Goal: Transaction & Acquisition: Purchase product/service

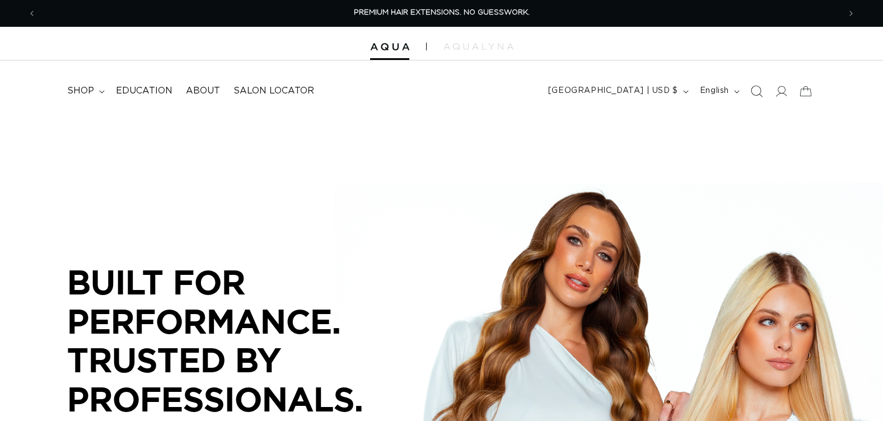
click at [757, 88] on icon "Search" at bounding box center [757, 91] width 12 height 12
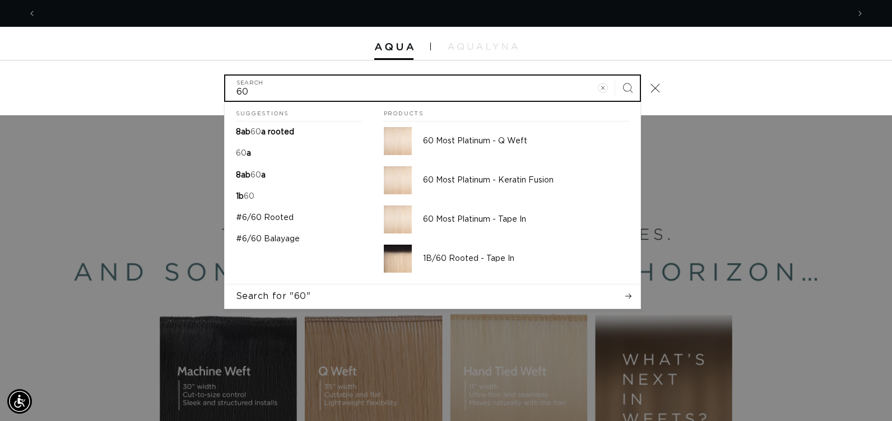
scroll to position [0, 1624]
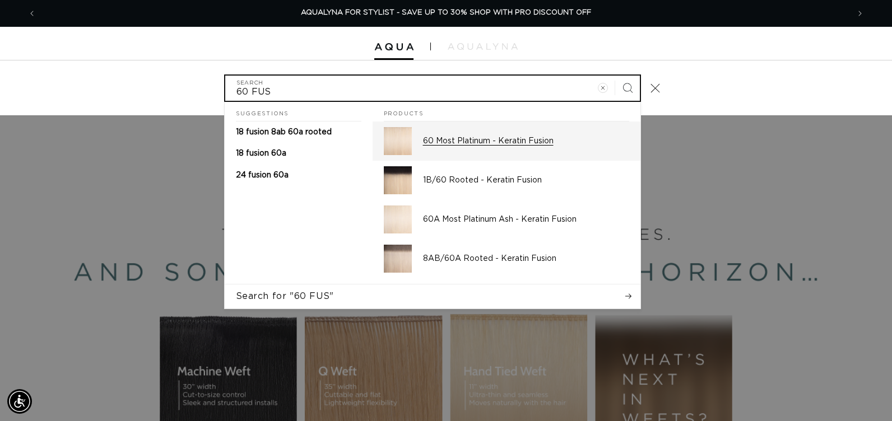
type input "60 FUS"
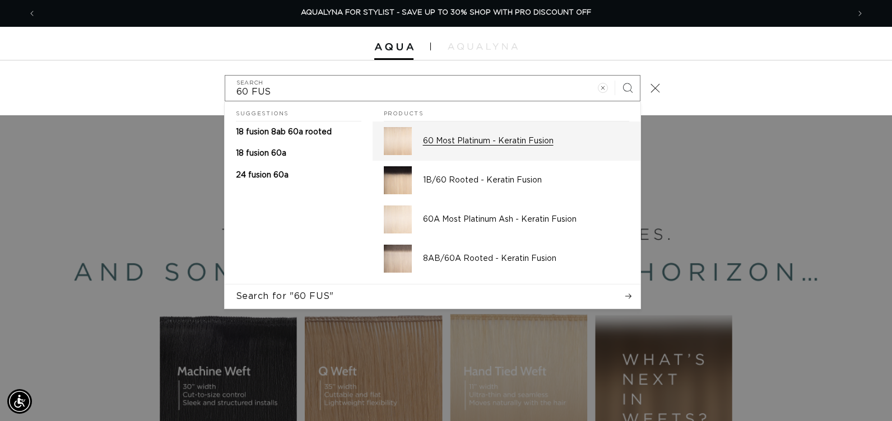
click at [546, 132] on div "60 Most Platinum - Keratin Fusion" at bounding box center [526, 141] width 206 height 28
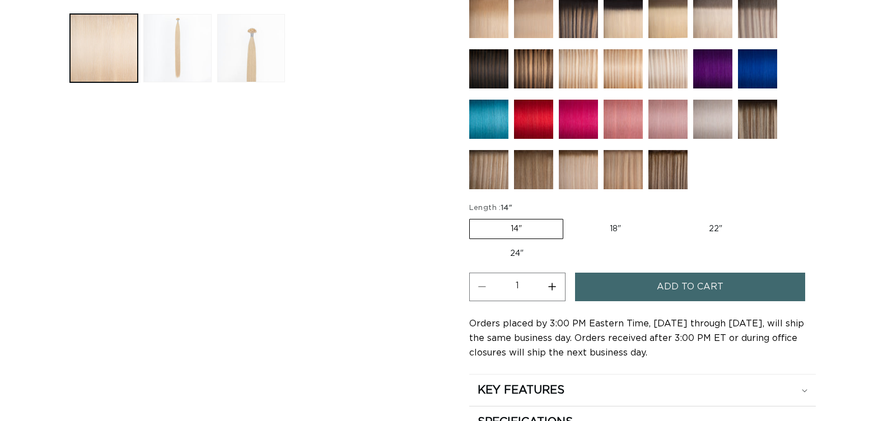
click at [716, 229] on label "22" Variant sold out or unavailable" at bounding box center [715, 229] width 95 height 19
click at [668, 217] on input "22" Variant sold out or unavailable" at bounding box center [668, 217] width 1 height 1
radio input "true"
click at [557, 289] on button "Increase quantity for 60 Most Platinum - Keratin Fusion" at bounding box center [552, 287] width 25 height 29
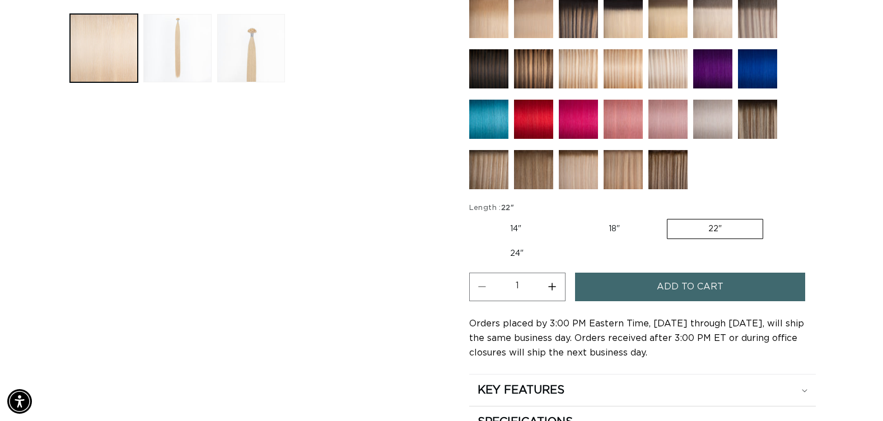
type input "2"
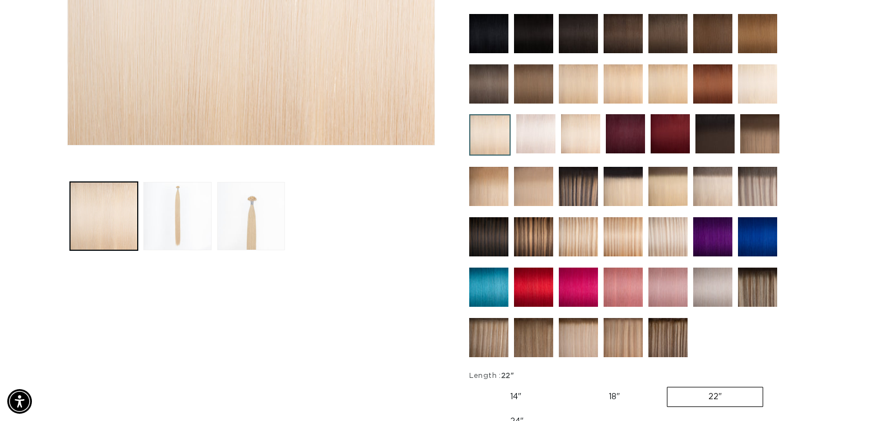
scroll to position [0, 0]
click at [535, 144] on img at bounding box center [535, 133] width 39 height 39
click at [754, 90] on img at bounding box center [757, 83] width 39 height 39
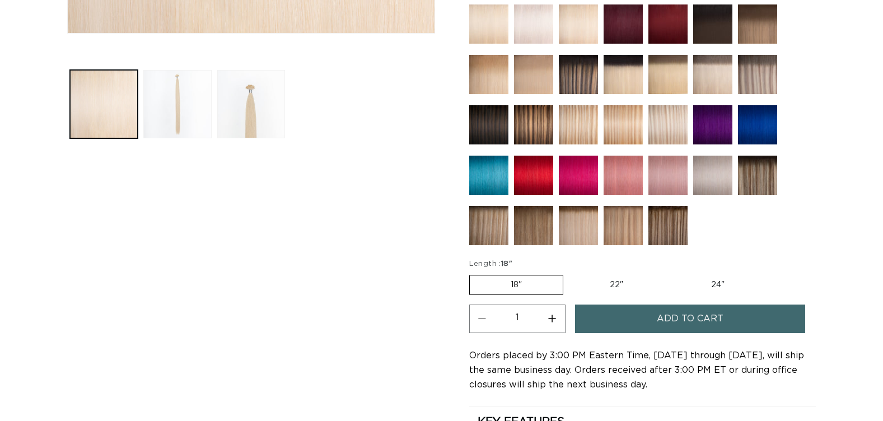
click at [611, 289] on label "22" Variant sold out or unavailable" at bounding box center [616, 285] width 95 height 19
click at [570, 273] on input "22" Variant sold out or unavailable" at bounding box center [569, 273] width 1 height 1
radio input "true"
click at [556, 320] on button "Increase quantity for 60A Most Platinum Ash - Keratin Fusion" at bounding box center [552, 319] width 25 height 29
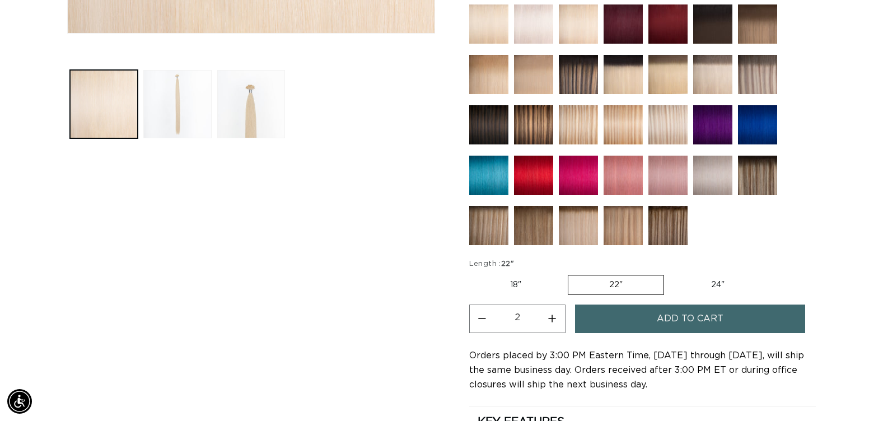
click at [556, 320] on button "Increase quantity for 60A Most Platinum Ash - Keratin Fusion" at bounding box center [552, 319] width 25 height 29
type input "3"
click at [12, 302] on div "Home 60A Most Platinum Ash - Keratin Fusion Skip to product information Open me…" at bounding box center [441, 87] width 883 height 829
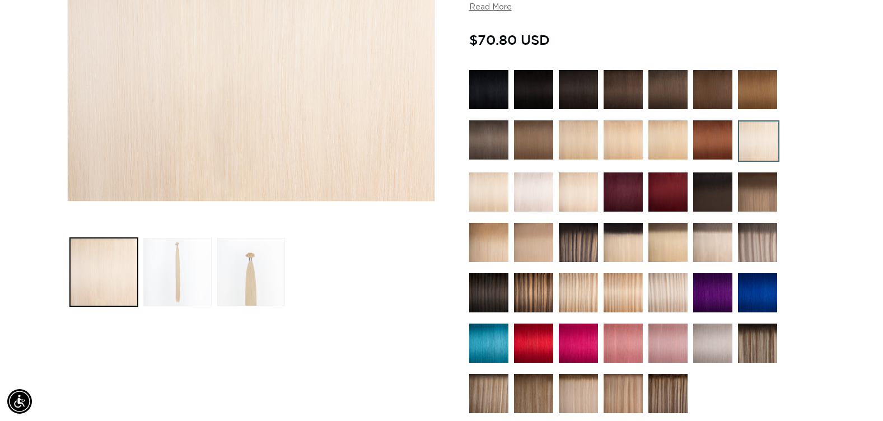
scroll to position [0, 804]
click at [488, 187] on img at bounding box center [488, 192] width 39 height 39
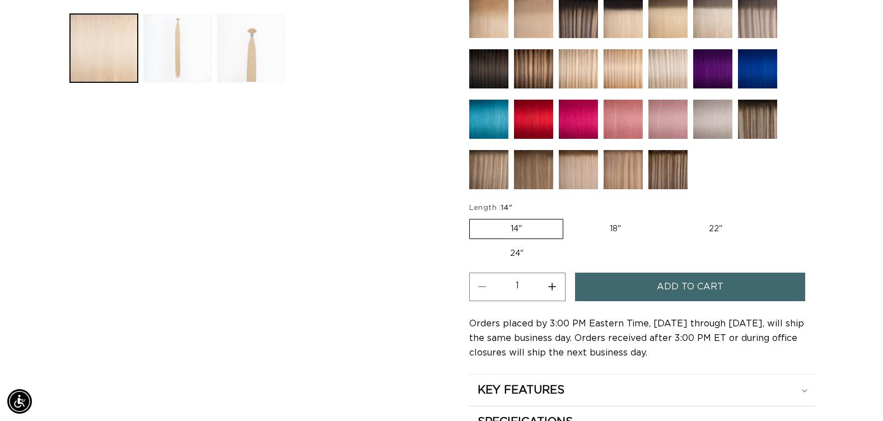
scroll to position [0, 804]
click at [716, 229] on label "22" Variant sold out or unavailable" at bounding box center [715, 229] width 95 height 19
click at [668, 217] on input "22" Variant sold out or unavailable" at bounding box center [668, 217] width 1 height 1
radio input "true"
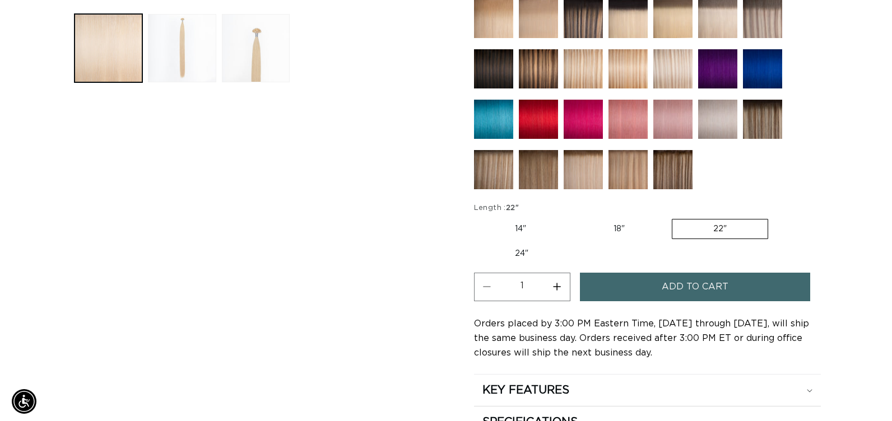
scroll to position [0, 1607]
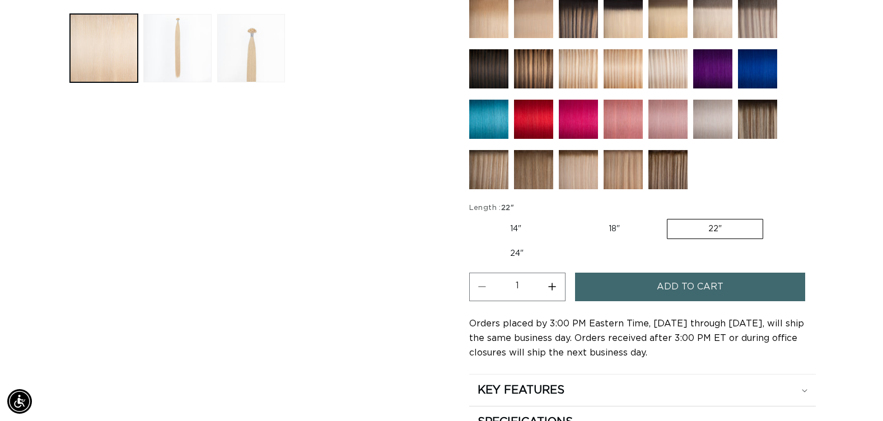
click at [551, 286] on button "Increase quantity for 60 Most Platinum - Keratin Fusion" at bounding box center [552, 287] width 25 height 29
type input "2"
click at [621, 291] on button "Add to cart" at bounding box center [690, 287] width 230 height 29
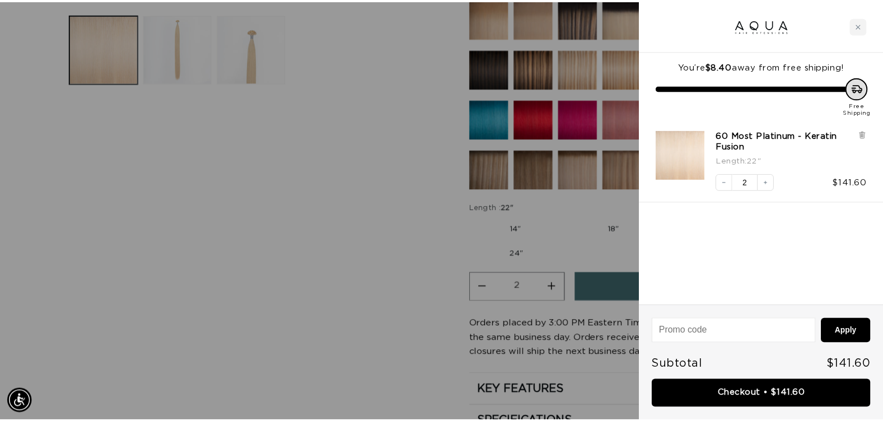
scroll to position [0, 0]
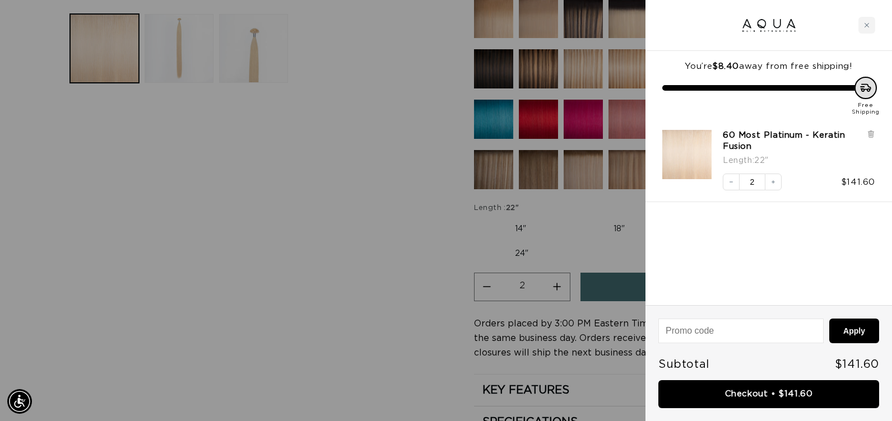
click at [339, 328] on div at bounding box center [446, 210] width 892 height 421
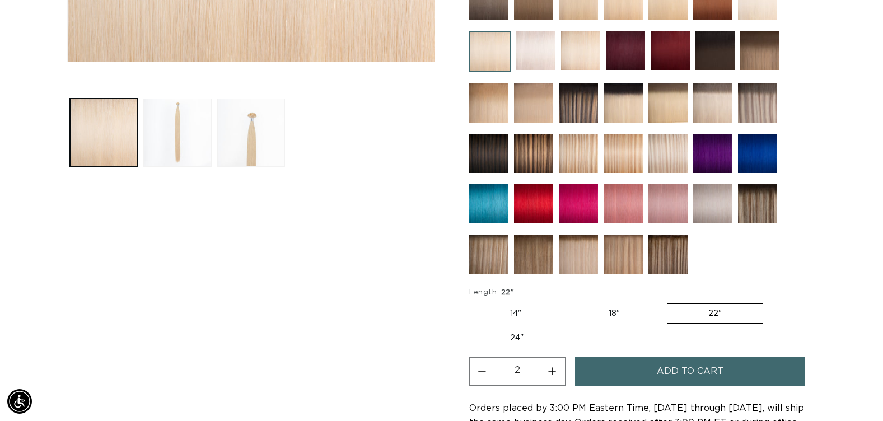
scroll to position [392, 0]
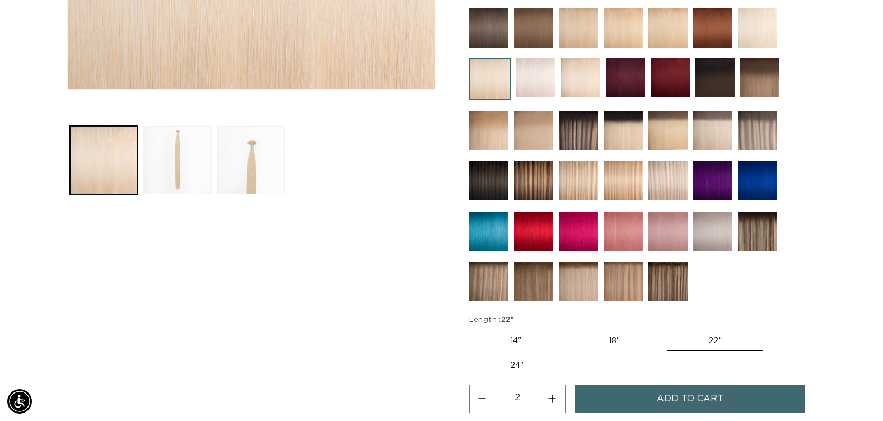
click at [579, 85] on img at bounding box center [580, 77] width 39 height 39
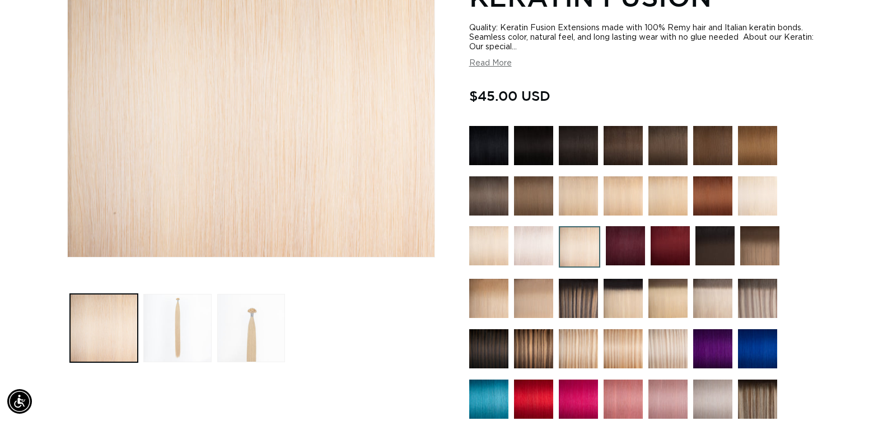
scroll to position [0, 804]
click at [775, 202] on img at bounding box center [757, 195] width 39 height 39
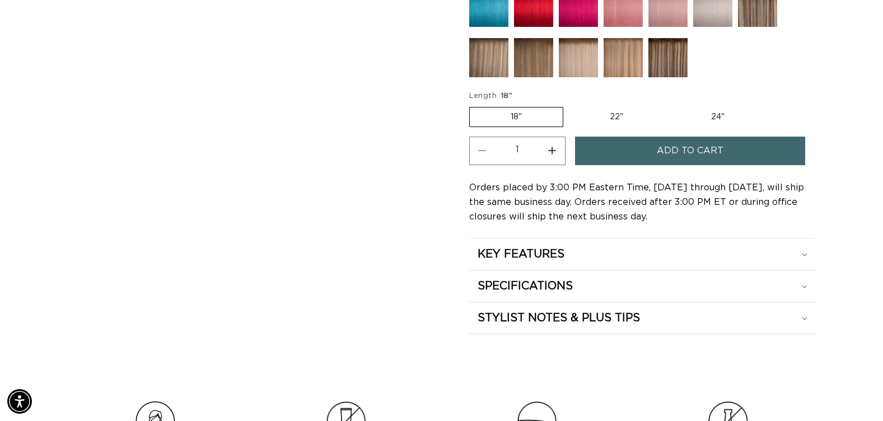
scroll to position [0, 804]
click at [549, 151] on button "Increase quantity for 60A Most Platinum Ash - Keratin Fusion" at bounding box center [552, 151] width 25 height 29
type input "3"
click at [613, 115] on label "22" Variant sold out or unavailable" at bounding box center [616, 117] width 95 height 19
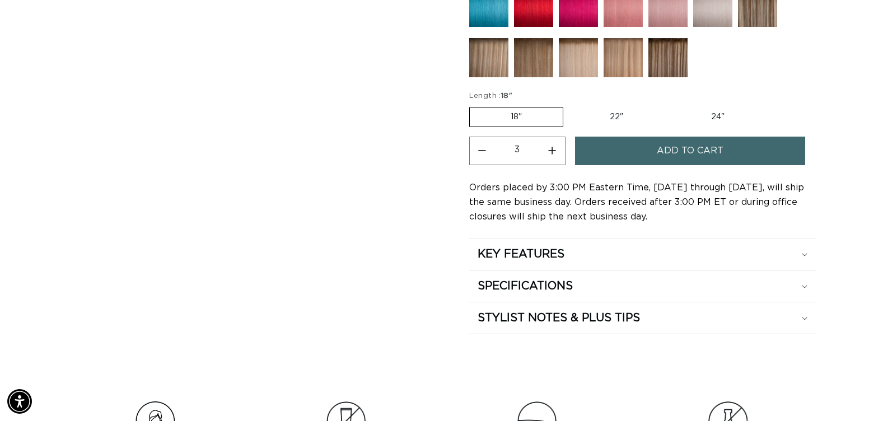
click at [570, 105] on input "22" Variant sold out or unavailable" at bounding box center [569, 105] width 1 height 1
radio input "true"
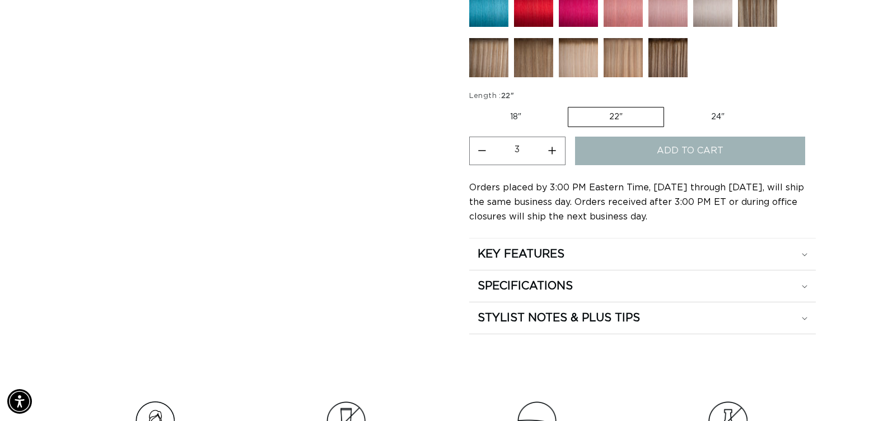
scroll to position [0, 1607]
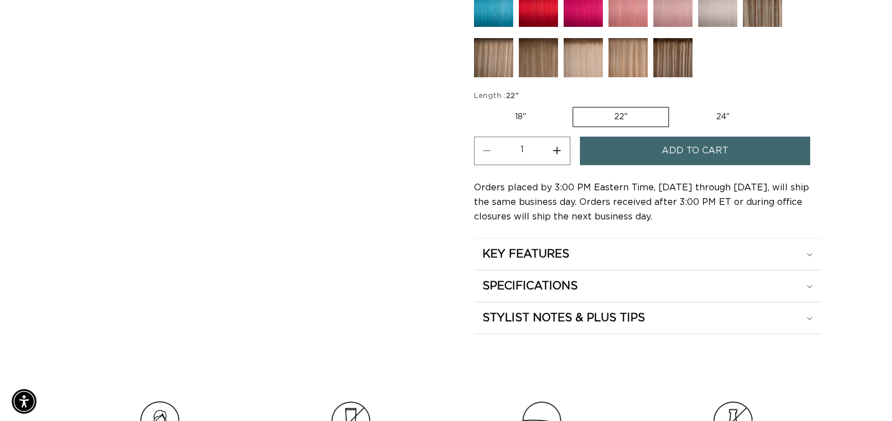
scroll to position [0, 1607]
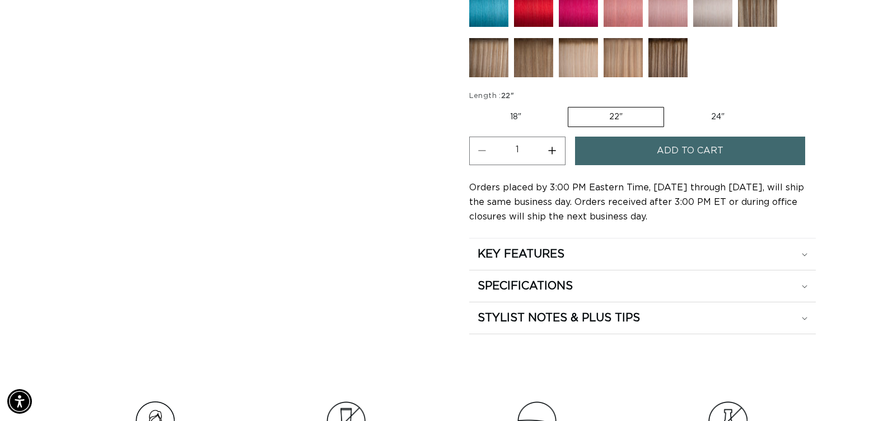
click at [553, 153] on button "Increase quantity for 60A Most Platinum Ash - Keratin Fusion" at bounding box center [552, 151] width 25 height 29
type input "3"
click at [632, 158] on button "Add to cart" at bounding box center [690, 151] width 230 height 29
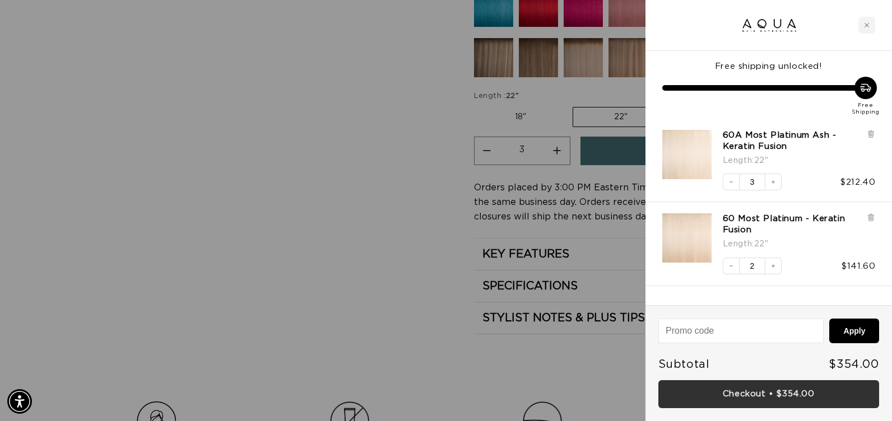
scroll to position [0, 812]
click at [734, 397] on link "Checkout • $354.00" at bounding box center [768, 394] width 221 height 29
